Goal: Check status: Check status

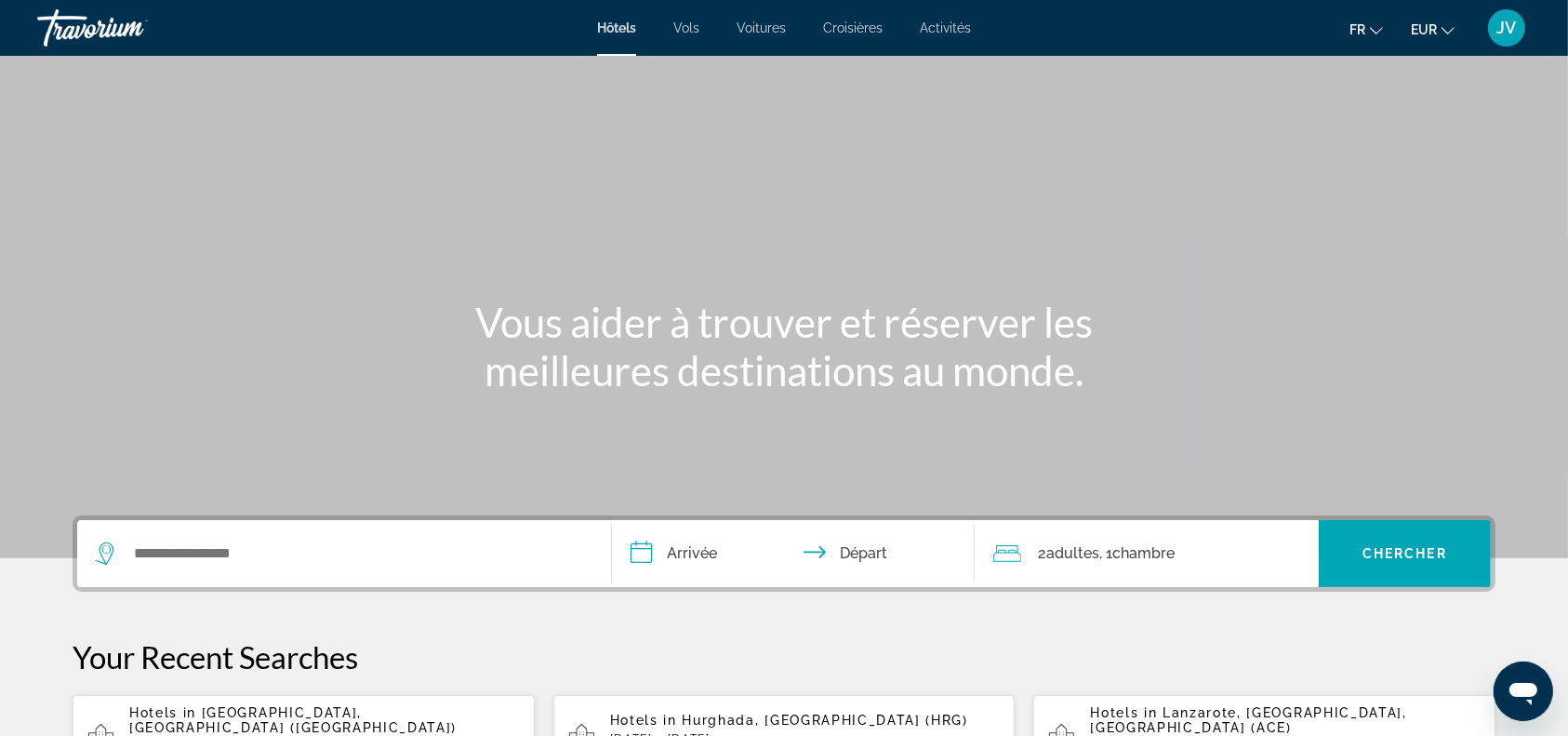
click at [1507, 31] on span "JV" at bounding box center [1507, 28] width 20 height 19
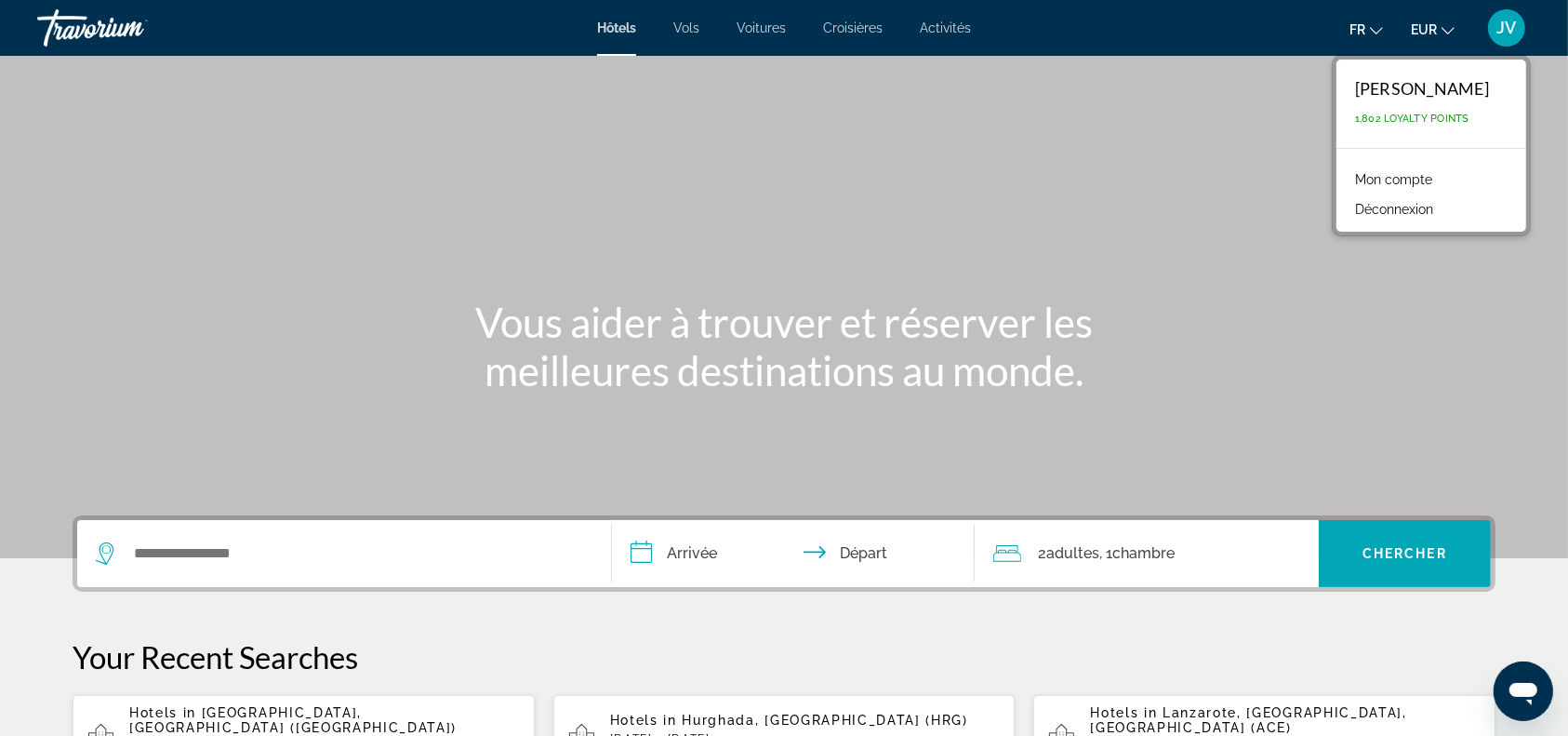
click at [1399, 174] on link "Mon compte" at bounding box center [1393, 180] width 95 height 24
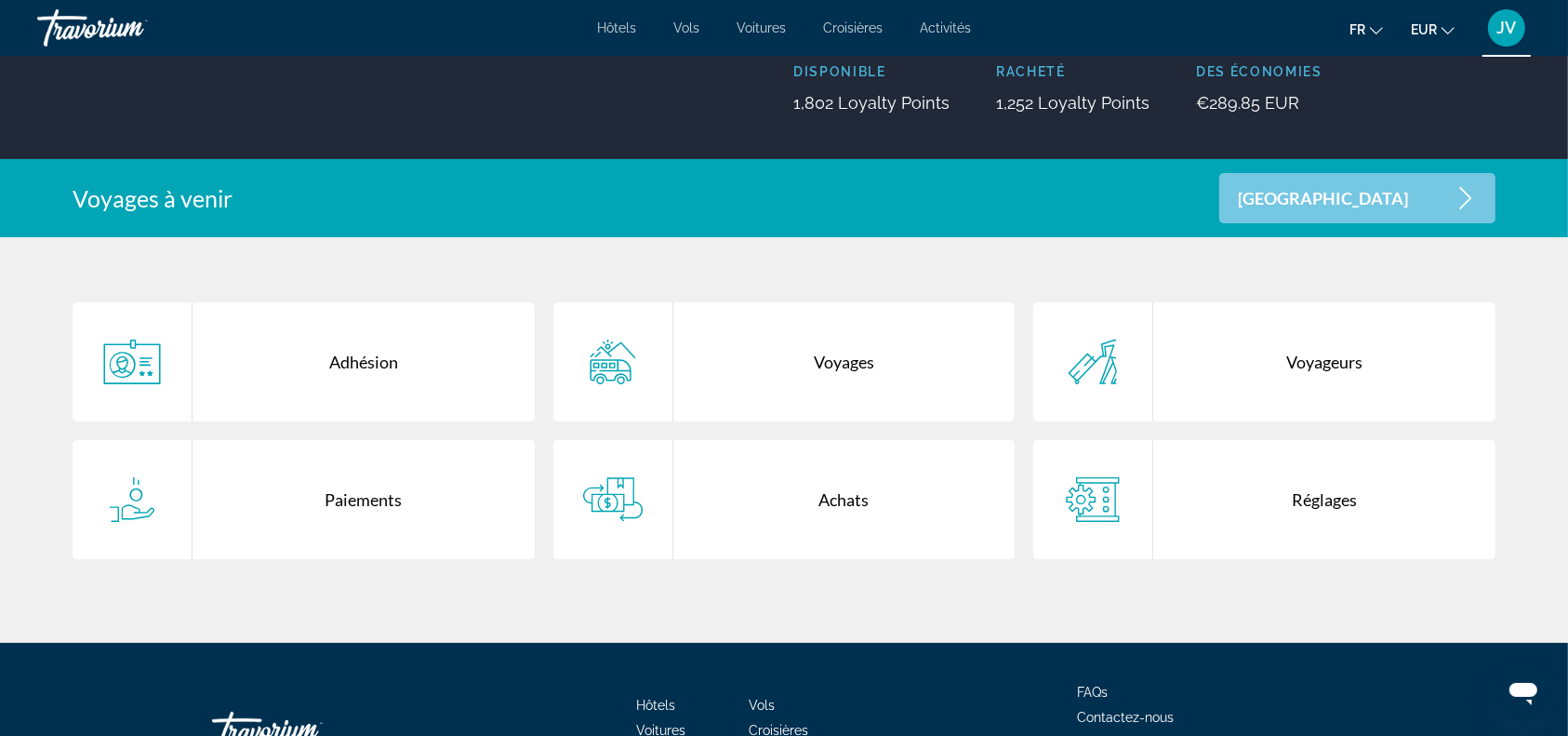
scroll to position [237, 0]
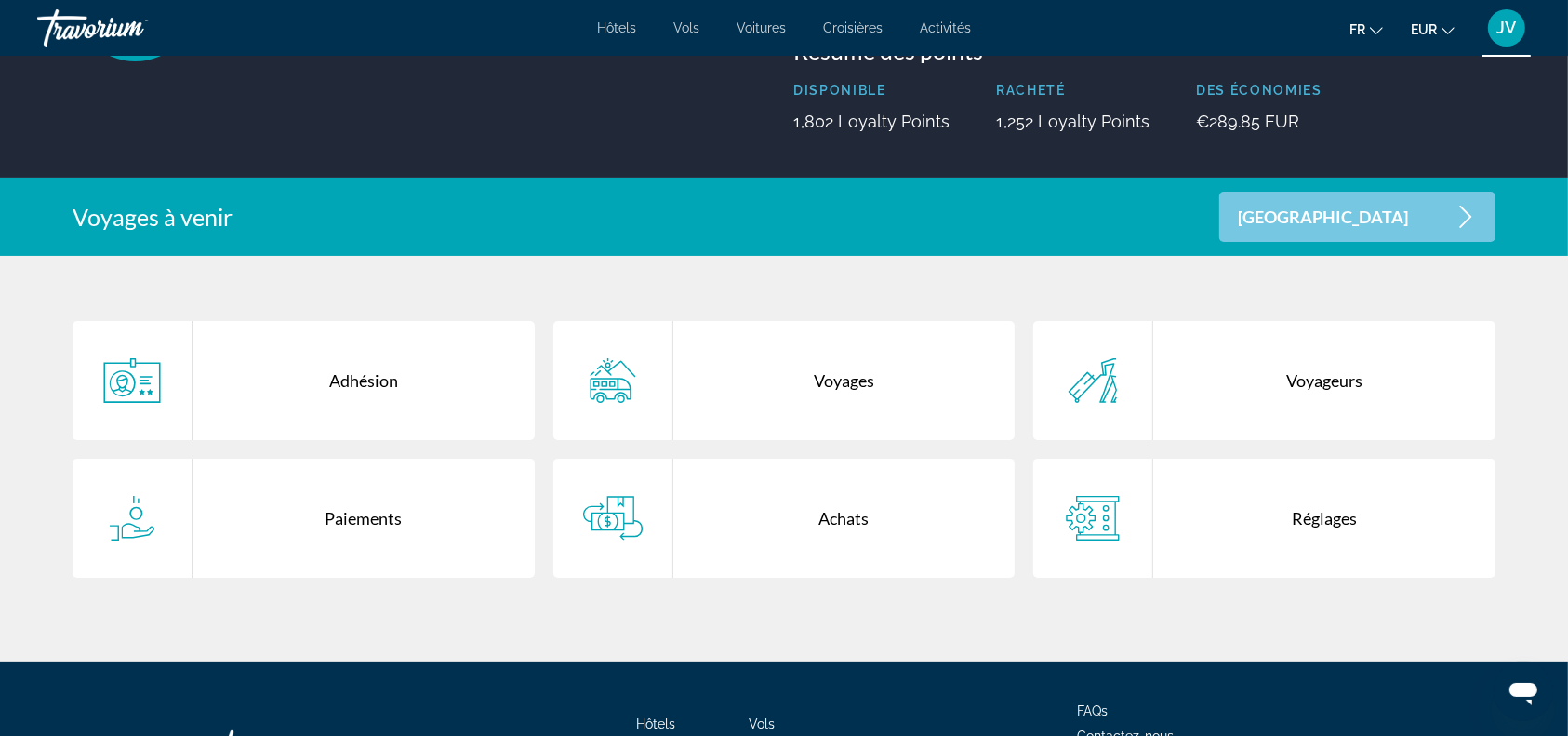
click at [309, 509] on div "Paiements" at bounding box center [363, 518] width 343 height 119
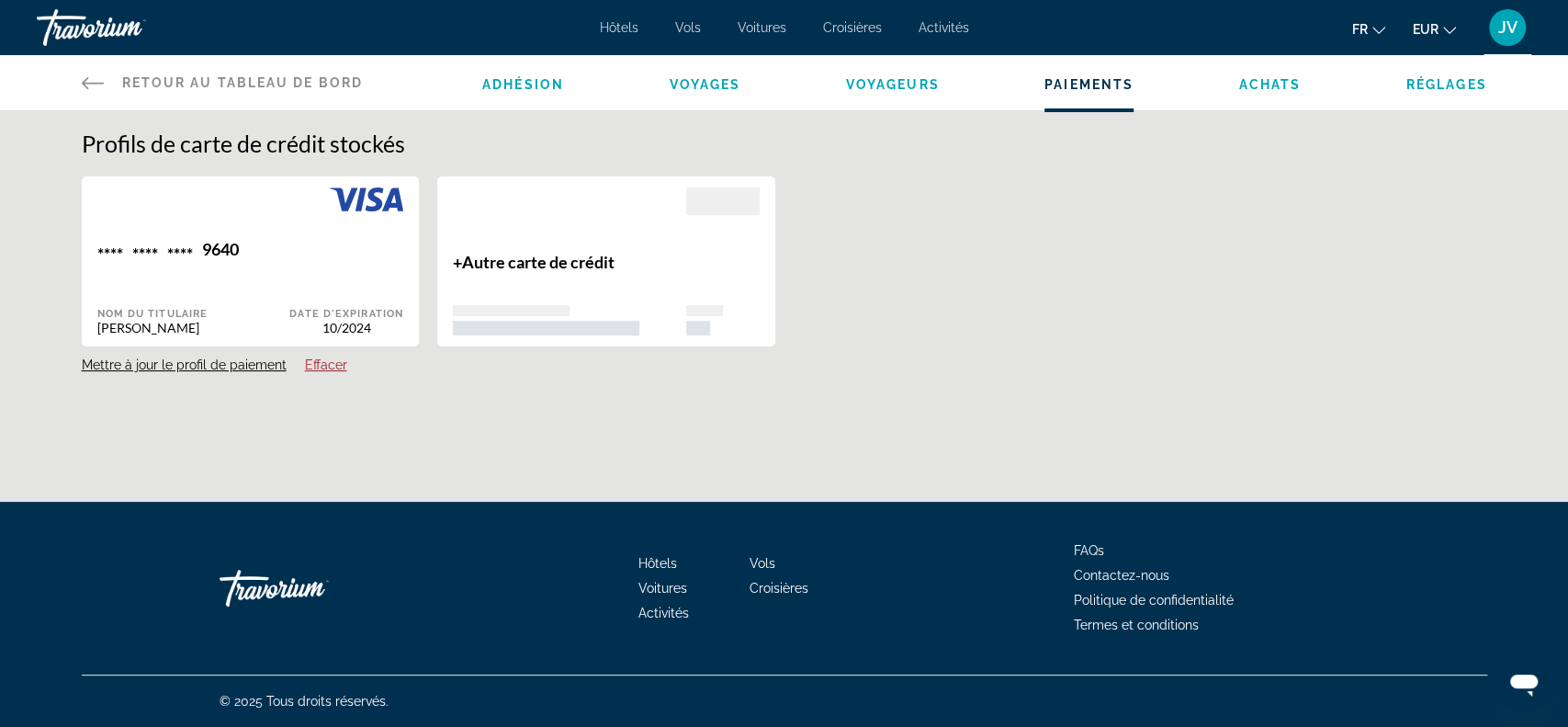
click at [1296, 76] on li "Achats" at bounding box center [1271, 82] width 63 height 21
click at [1282, 79] on span "Achats" at bounding box center [1271, 84] width 63 height 15
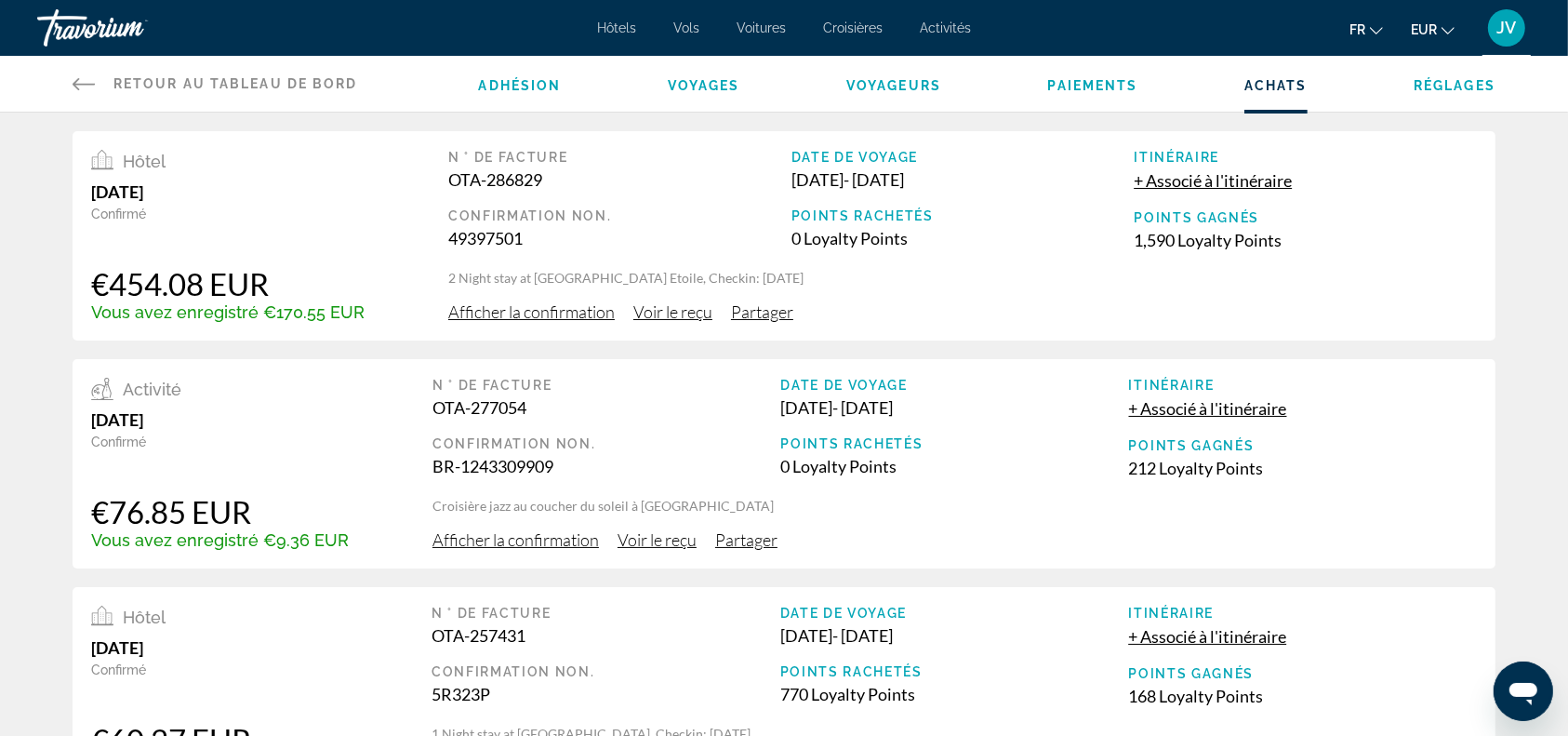
click at [651, 319] on span "Voir le reçu" at bounding box center [673, 312] width 79 height 21
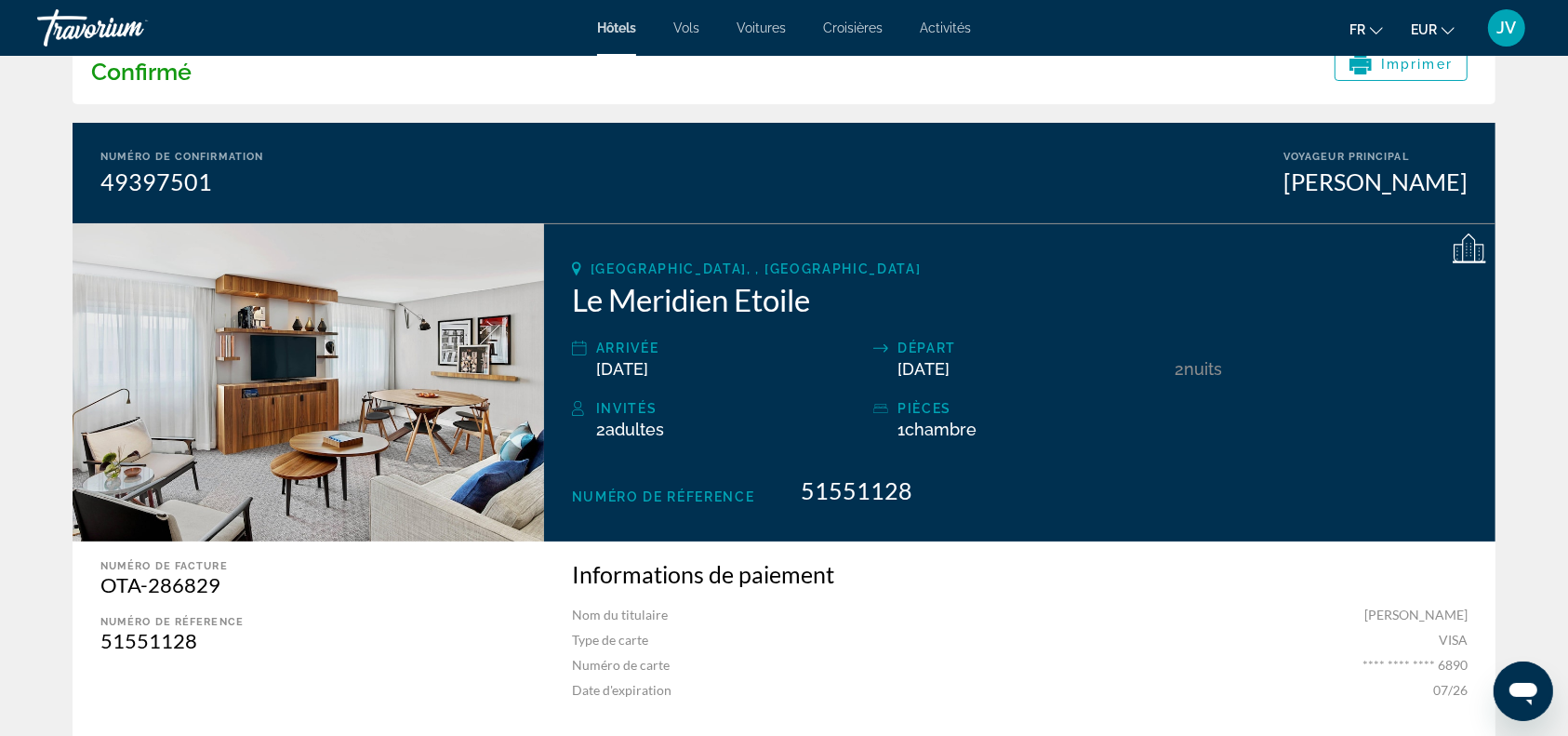
scroll to position [81, 0]
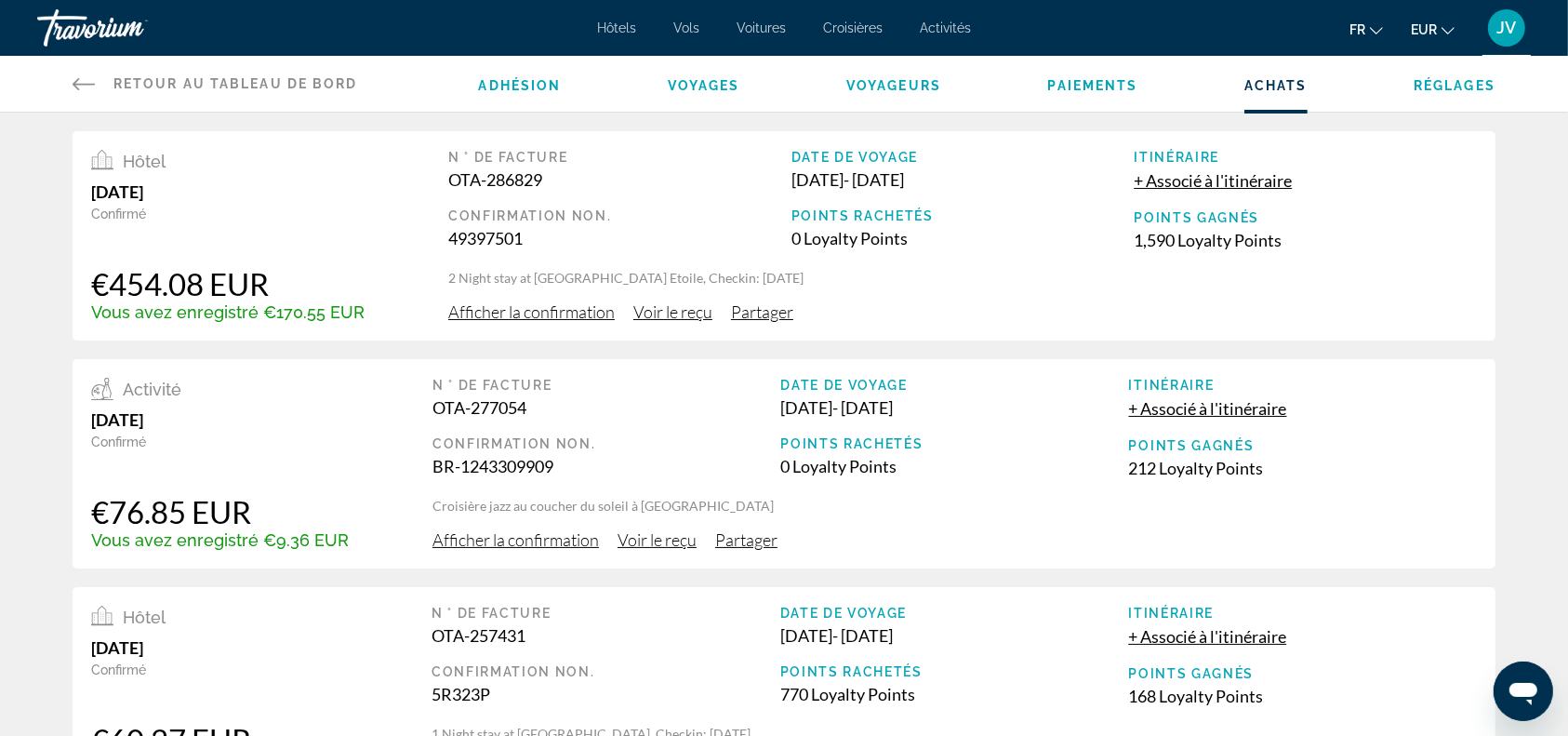
click at [551, 310] on span "Afficher la confirmation" at bounding box center [532, 312] width 167 height 21
click at [645, 308] on span "Voir le reçu" at bounding box center [673, 312] width 79 height 21
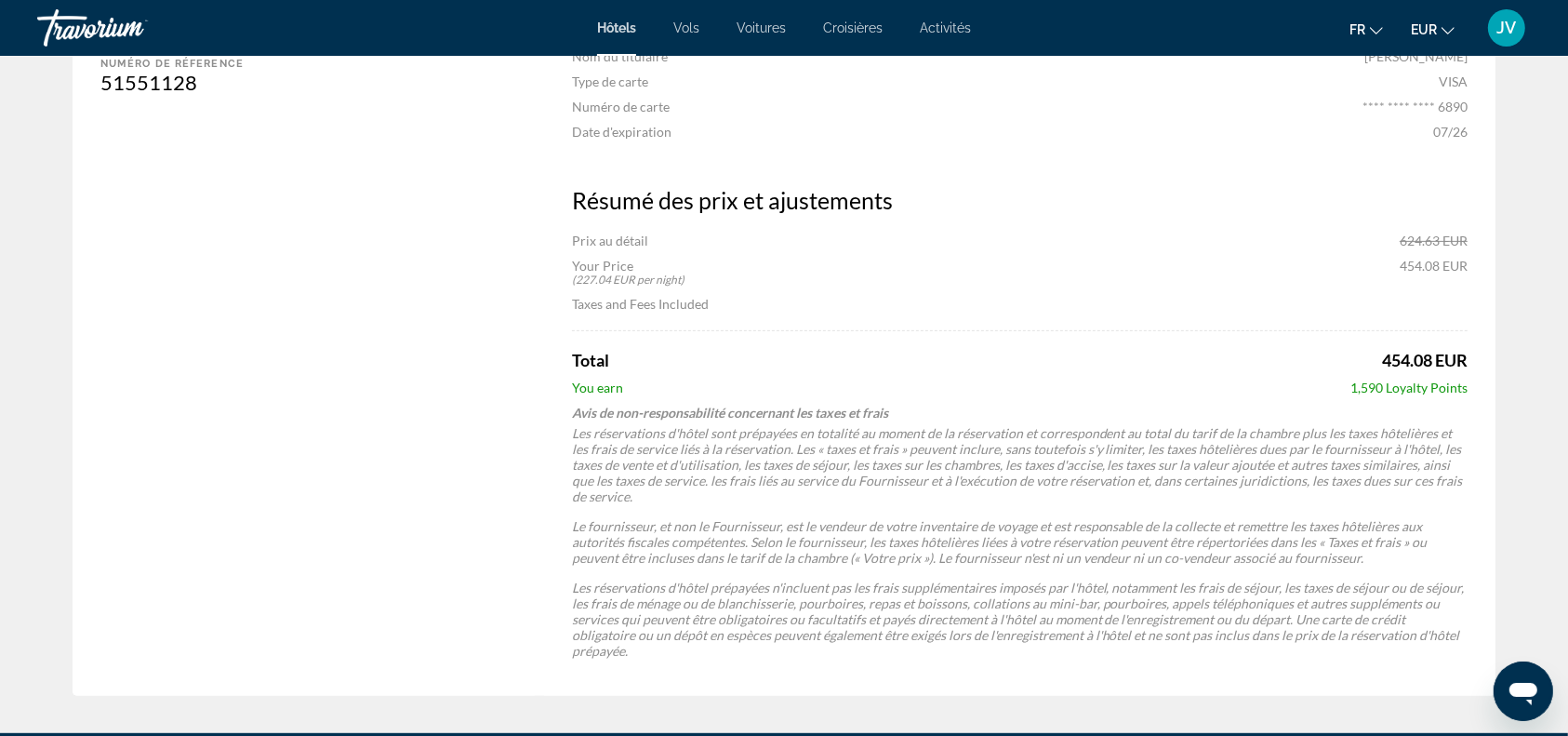
scroll to position [407, 0]
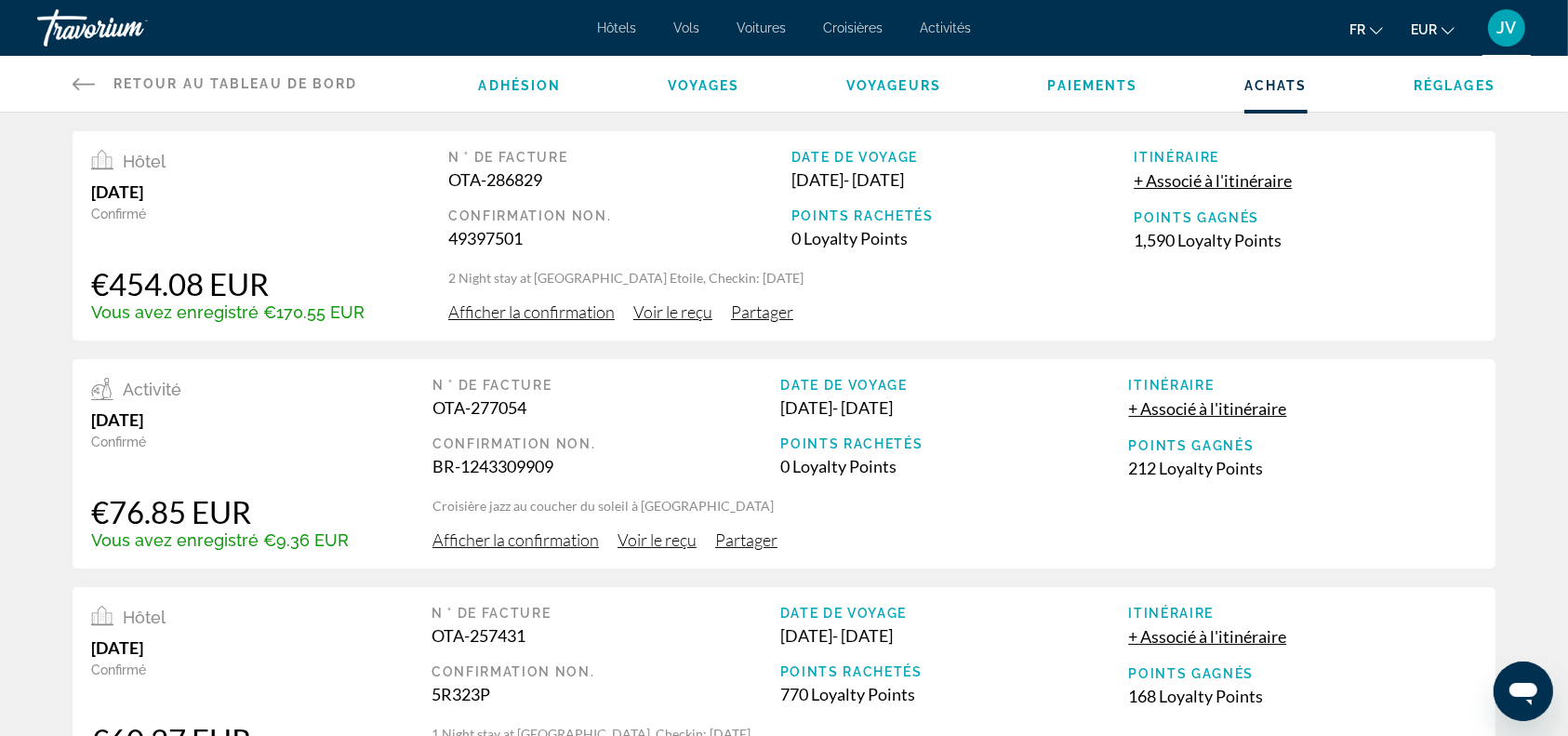
click at [651, 316] on span "Voir le reçu" at bounding box center [673, 312] width 79 height 21
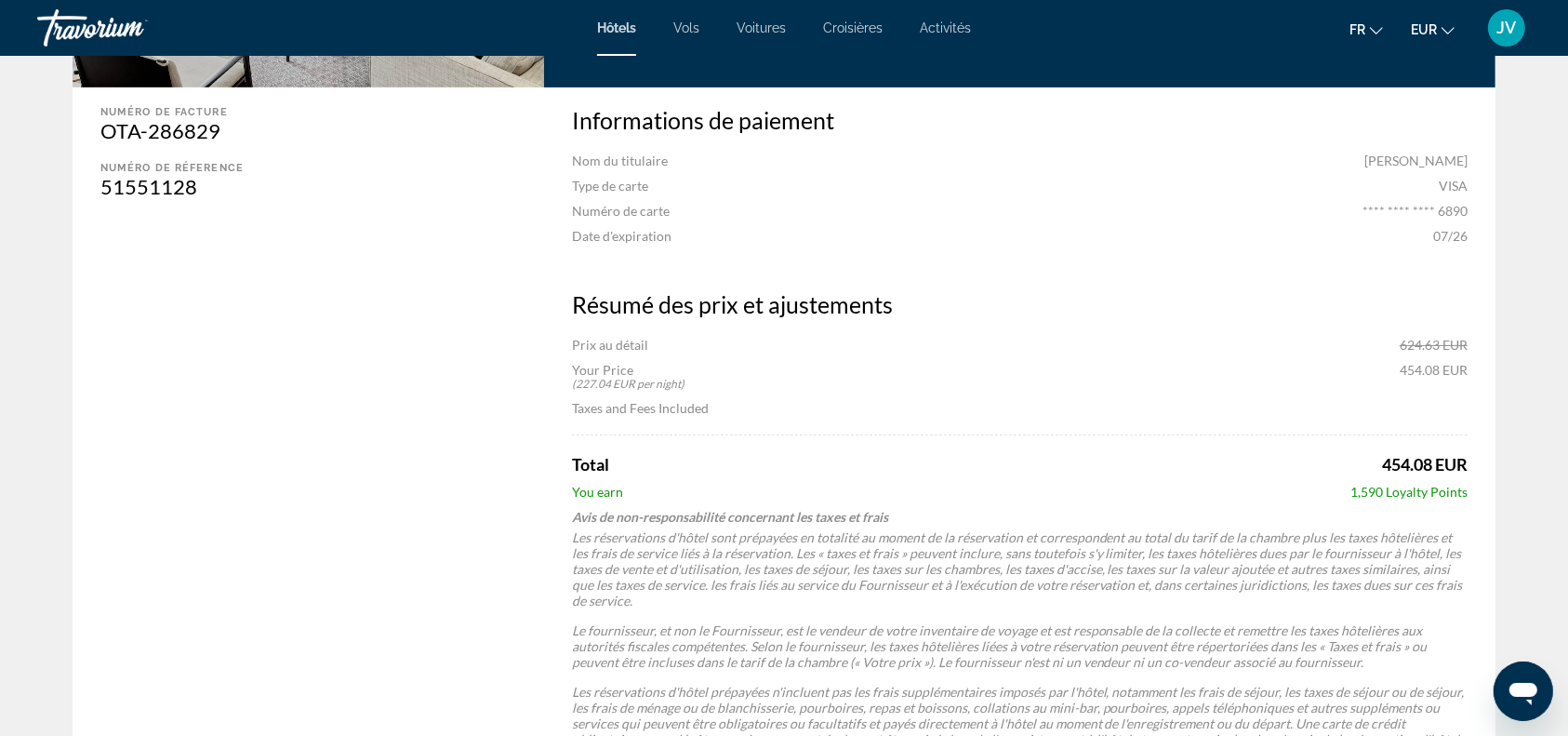
scroll to position [554, 0]
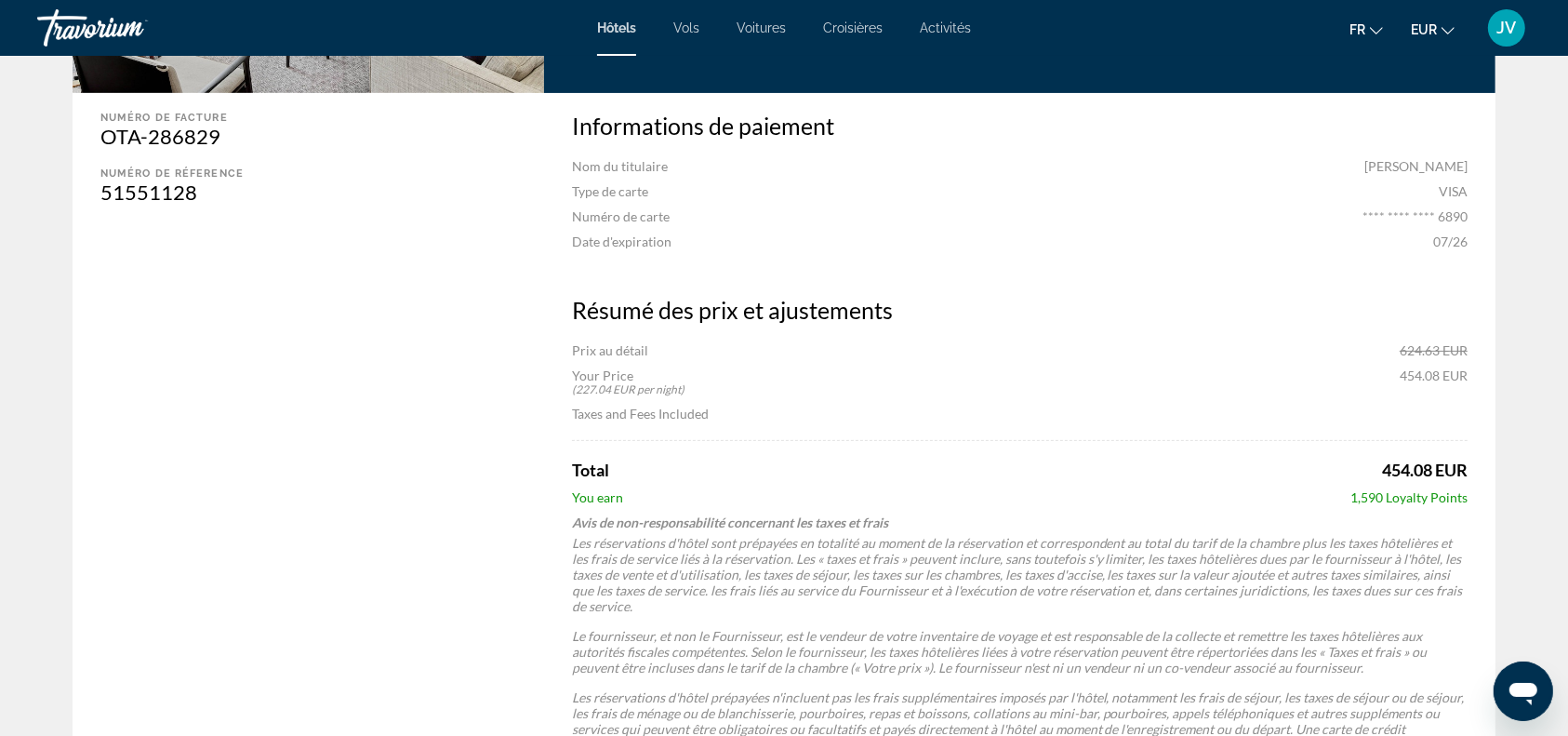
drag, startPoint x: 1563, startPoint y: 1, endPoint x: 371, endPoint y: 491, distance: 1288.8
click at [371, 491] on div "Numéro de facture OTA-286829 Numéro de réference 51551128" at bounding box center [304, 450] width 463 height 713
